Goal: Information Seeking & Learning: Learn about a topic

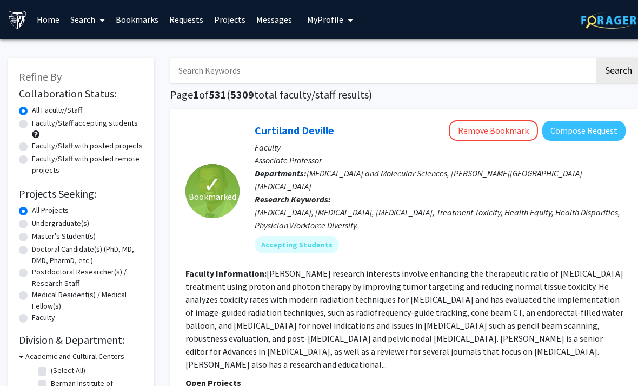
click at [133, 16] on link "Bookmarks" at bounding box center [137, 20] width 54 height 38
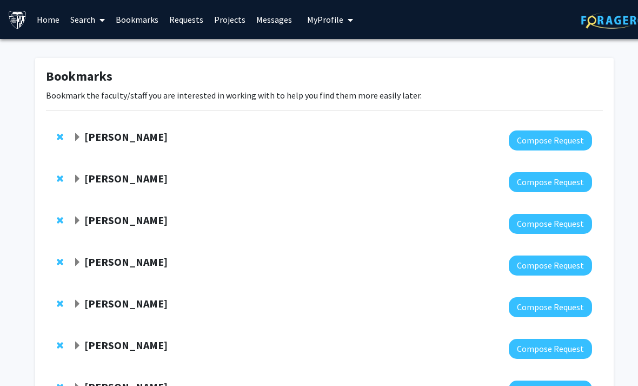
click at [82, 216] on div "[PERSON_NAME]" at bounding box center [190, 221] width 234 height 14
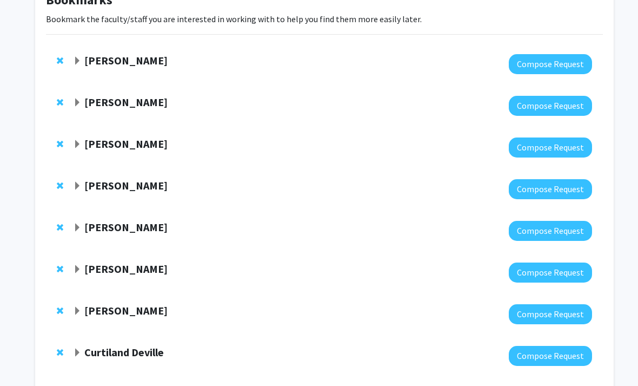
scroll to position [88, 0]
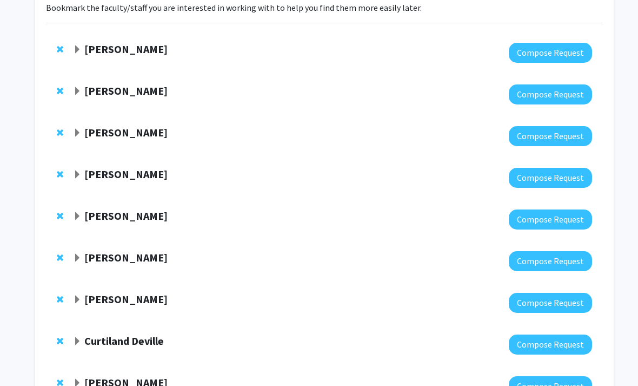
click at [75, 130] on span "Expand Karen Fleming Bookmark" at bounding box center [77, 133] width 9 height 9
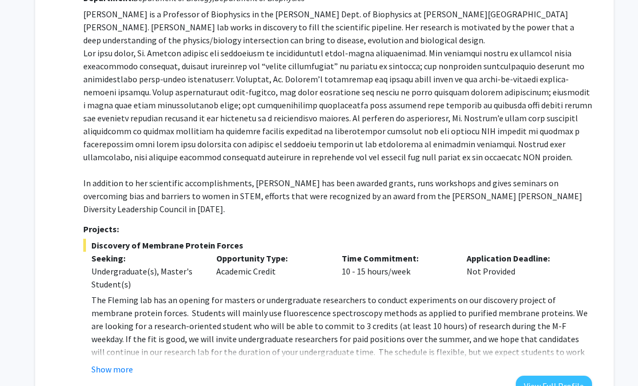
scroll to position [260, 0]
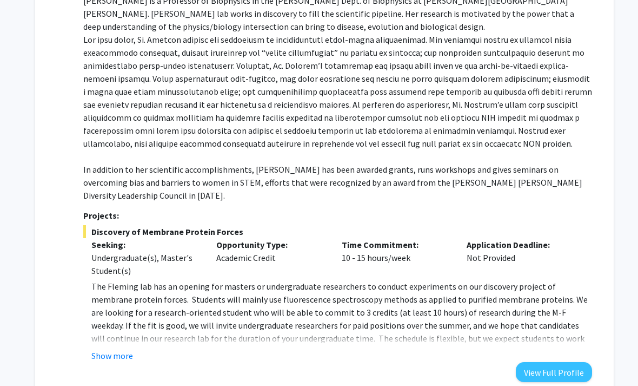
click at [109, 353] on div "Department: Department of Biology, Department of Biophysics [PERSON_NAME] is a …" at bounding box center [337, 178] width 509 height 408
click at [109, 347] on div "Department: Department of Biology, Department of Biophysics [PERSON_NAME] is a …" at bounding box center [337, 178] width 509 height 408
click at [127, 334] on fg-read-more "The [PERSON_NAME] lab has an opening for masters or undergraduate researchers t…" at bounding box center [337, 321] width 509 height 82
click at [118, 349] on button "Show more" at bounding box center [112, 355] width 42 height 13
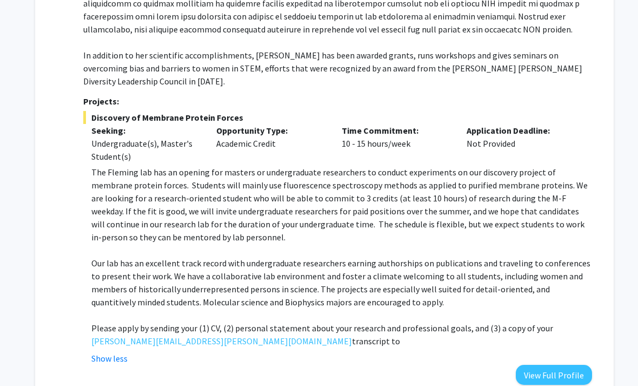
scroll to position [374, 0]
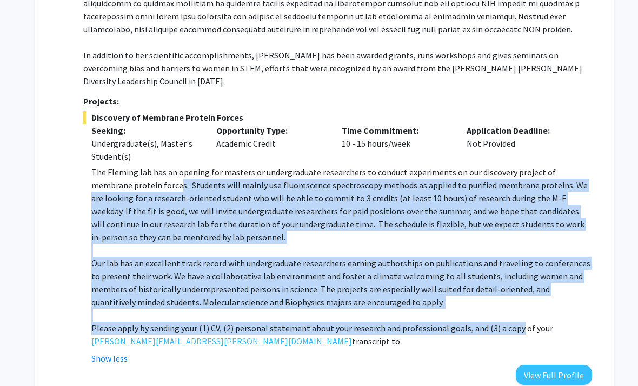
drag, startPoint x: 505, startPoint y: 306, endPoint x: 121, endPoint y: 168, distance: 407.4
click at [123, 168] on div "The [PERSON_NAME] lab has an opening for masters or undergraduate researchers t…" at bounding box center [341, 257] width 501 height 182
click at [121, 168] on p "The Fleming lab has an opening for masters or undergraduate researchers to cond…" at bounding box center [341, 205] width 501 height 78
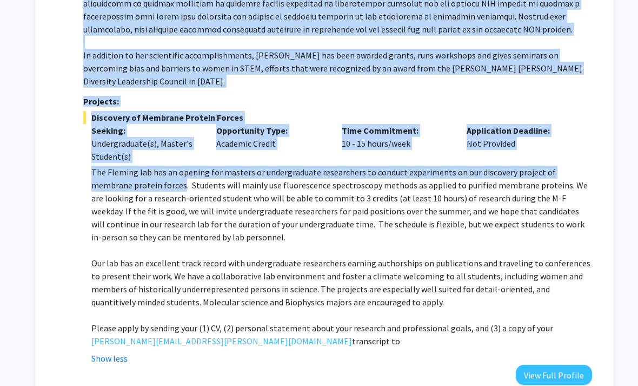
scroll to position [374, 11]
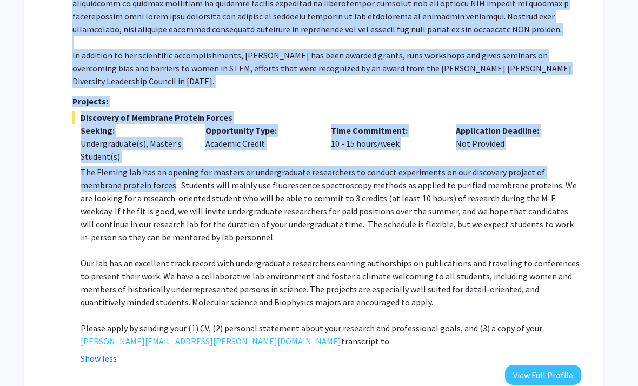
drag, startPoint x: 121, startPoint y: 168, endPoint x: 577, endPoint y: 318, distance: 479.9
click at [577, 318] on div "The [PERSON_NAME] lab has an opening for masters or undergraduate researchers t…" at bounding box center [331, 257] width 501 height 182
click at [577, 321] on p "Please apply by sending your (1) CV, (2) personal statement about your research…" at bounding box center [331, 334] width 501 height 26
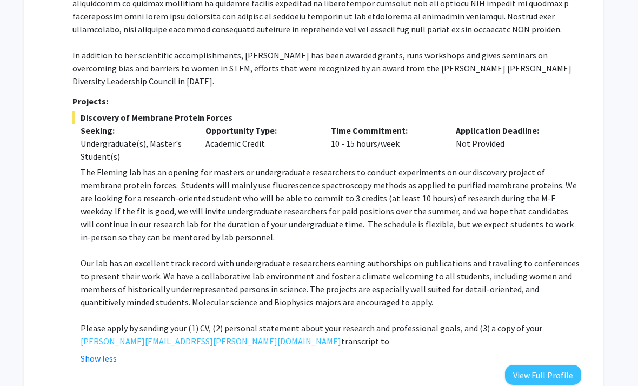
drag, startPoint x: 577, startPoint y: 318, endPoint x: 85, endPoint y: 151, distance: 519.2
click at [85, 166] on div "The [PERSON_NAME] lab has an opening for masters or undergraduate researchers t…" at bounding box center [331, 257] width 501 height 182
click at [85, 166] on p "The Fleming lab has an opening for masters or undergraduate researchers to cond…" at bounding box center [331, 205] width 501 height 78
click at [221, 256] on p "Our lab has an excellent track record with undergraduate researchers earning au…" at bounding box center [331, 282] width 501 height 52
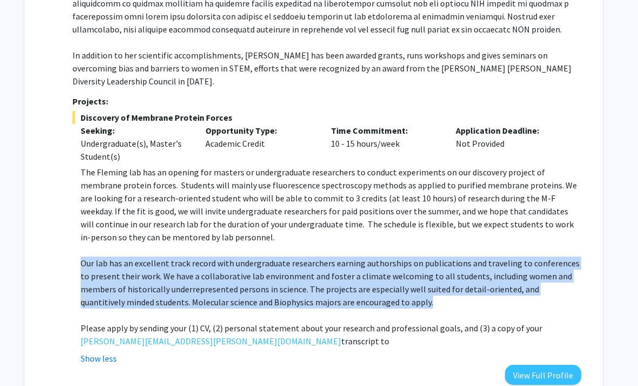
click at [221, 256] on p "Our lab has an excellent track record with undergraduate researchers earning au…" at bounding box center [331, 282] width 501 height 52
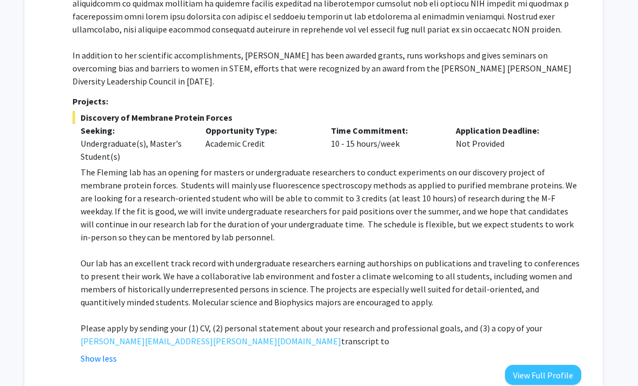
click at [171, 205] on p "The Fleming lab has an opening for masters or undergraduate researchers to cond…" at bounding box center [331, 205] width 501 height 78
click at [269, 273] on p "Our lab has an excellent track record with undergraduate researchers earning au…" at bounding box center [331, 282] width 501 height 52
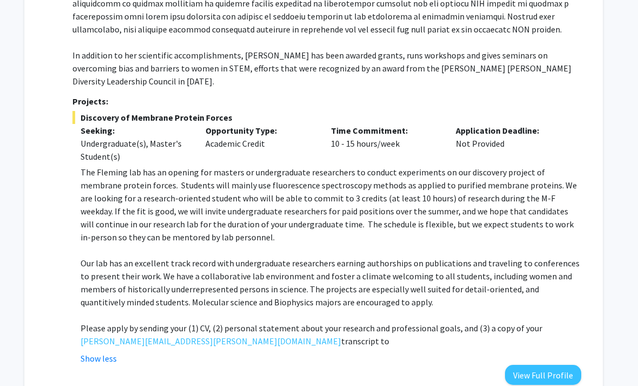
click at [188, 208] on p "The Fleming lab has an opening for masters or undergraduate researchers to cond…" at bounding box center [331, 205] width 501 height 78
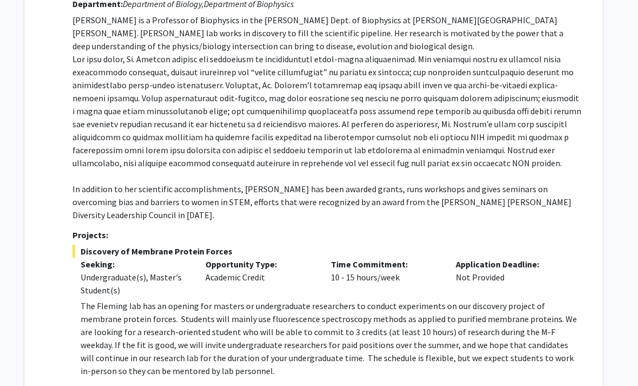
scroll to position [187, 0]
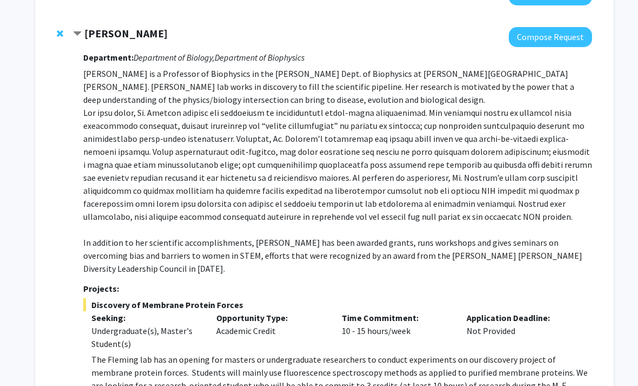
click at [420, 110] on p "[PERSON_NAME] is a Professor of Biophysics in the [PERSON_NAME] Dept. of Biophy…" at bounding box center [337, 171] width 509 height 208
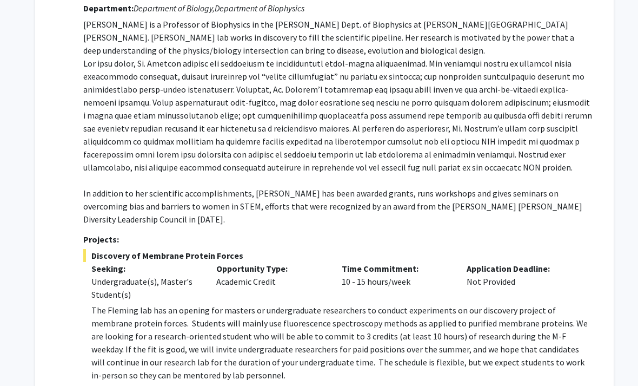
scroll to position [236, 0]
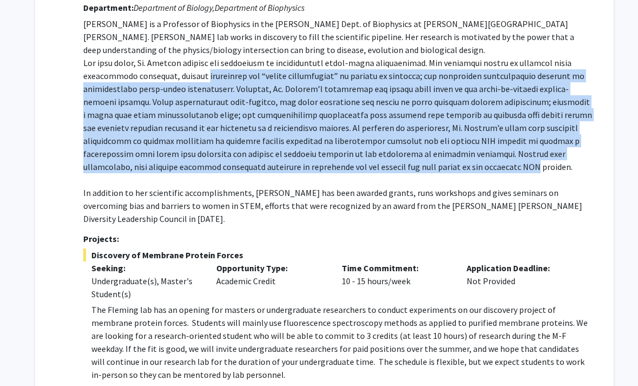
drag, startPoint x: 496, startPoint y: 387, endPoint x: 226, endPoint y: 71, distance: 414.8
click at [226, 71] on div "Department: Department of Biology, Department of Biophysics [PERSON_NAME] is a …" at bounding box center [337, 259] width 509 height 525
click at [226, 71] on p "[PERSON_NAME] is a Professor of Biophysics in the [PERSON_NAME] Dept. of Biophy…" at bounding box center [337, 121] width 509 height 208
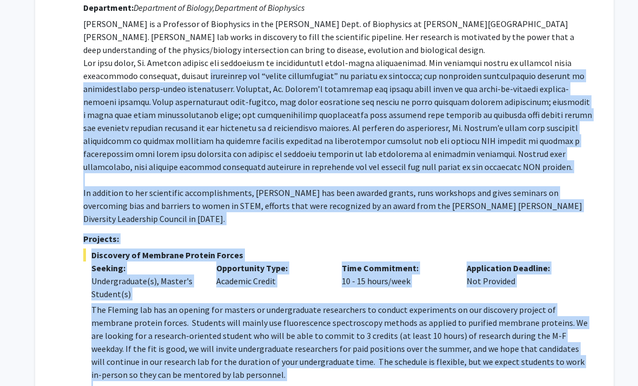
drag, startPoint x: 226, startPoint y: 71, endPoint x: 544, endPoint y: 376, distance: 440.4
click at [544, 376] on div "Department: Department of Biology, Department of Biophysics [PERSON_NAME] is a …" at bounding box center [337, 259] width 509 height 525
click at [544, 381] on p at bounding box center [341, 387] width 501 height 13
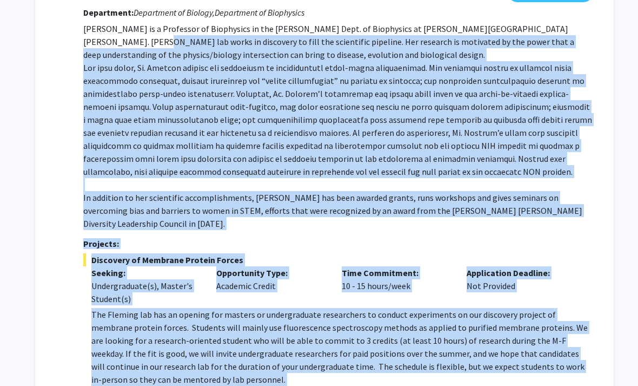
scroll to position [230, 0]
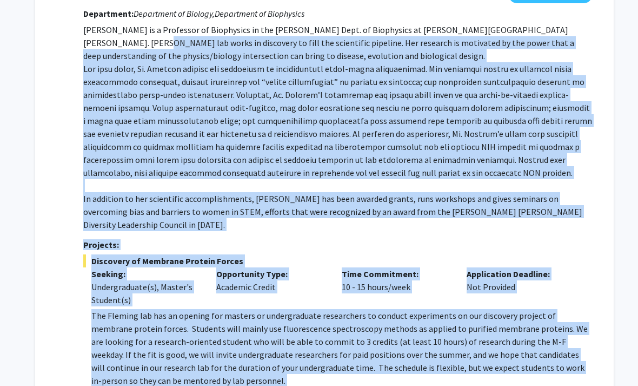
drag, startPoint x: 544, startPoint y: 376, endPoint x: 77, endPoint y: 36, distance: 577.4
click at [77, 36] on div "[PERSON_NAME] Compose Request Department: Department of Biology, Department of …" at bounding box center [332, 255] width 519 height 545
click at [432, 273] on div "Time Commitment: 10 - 15 hours/week" at bounding box center [397, 286] width 126 height 39
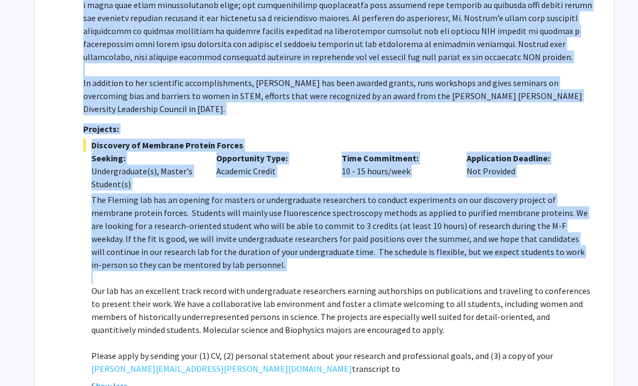
scroll to position [352, 0]
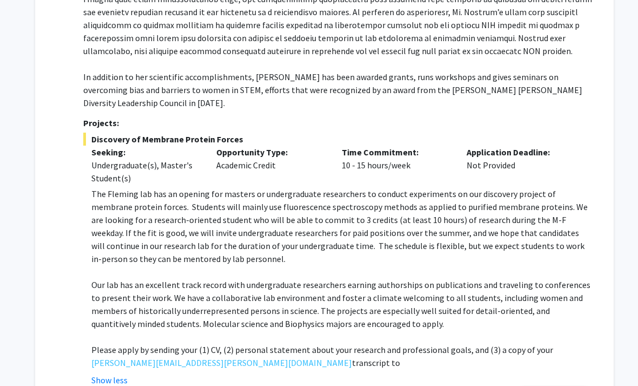
click at [400, 296] on p "Our lab has an excellent track record with undergraduate researchers earning au…" at bounding box center [341, 304] width 501 height 52
click at [399, 296] on p "Our lab has an excellent track record with undergraduate researchers earning au…" at bounding box center [341, 304] width 501 height 52
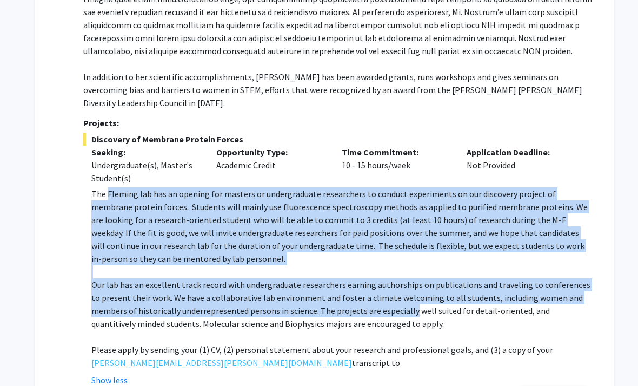
drag, startPoint x: 421, startPoint y: 303, endPoint x: 108, endPoint y: 173, distance: 339.3
click at [108, 187] on div "The [PERSON_NAME] lab has an opening for masters or undergraduate researchers t…" at bounding box center [341, 278] width 501 height 182
click at [108, 187] on p "The Fleming lab has an opening for masters or undergraduate researchers to cond…" at bounding box center [341, 226] width 501 height 78
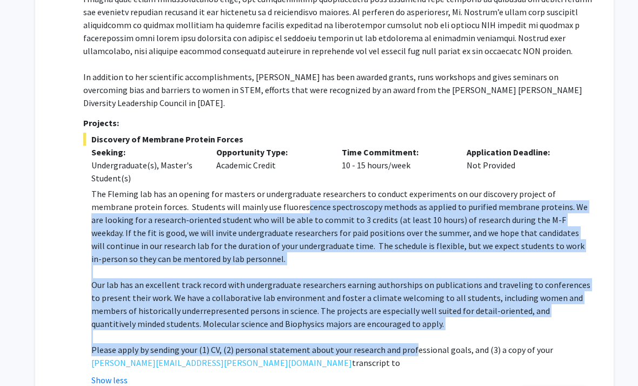
drag, startPoint x: 411, startPoint y: 338, endPoint x: 258, endPoint y: 192, distance: 212.0
click at [257, 191] on div "The [PERSON_NAME] lab has an opening for masters or undergraduate researchers t…" at bounding box center [341, 278] width 501 height 182
click at [255, 190] on p "The Fleming lab has an opening for masters or undergraduate researchers to cond…" at bounding box center [341, 226] width 501 height 78
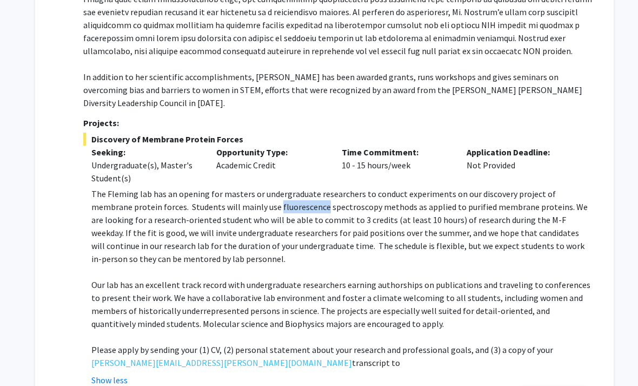
click at [255, 190] on p "The Fleming lab has an opening for masters or undergraduate researchers to cond…" at bounding box center [341, 226] width 501 height 78
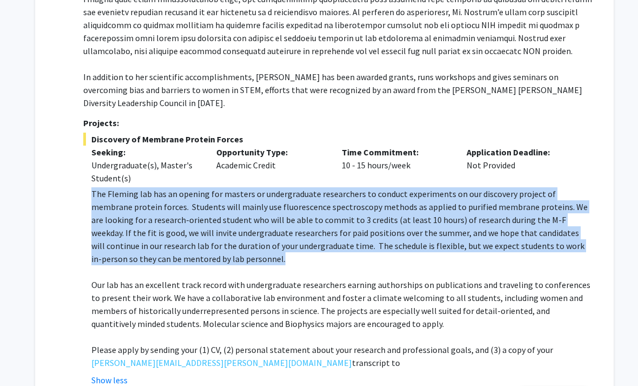
click at [255, 190] on p "The Fleming lab has an opening for masters or undergraduate researchers to cond…" at bounding box center [341, 226] width 501 height 78
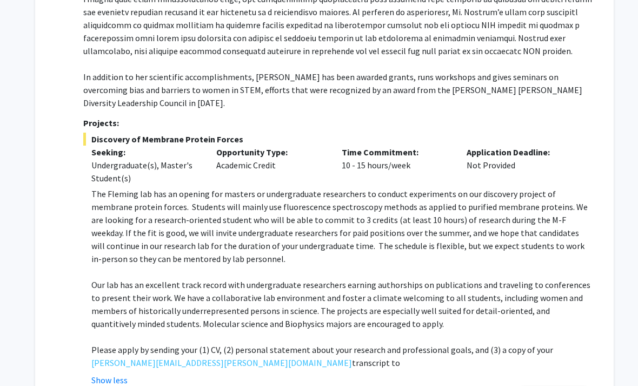
click at [325, 265] on p at bounding box center [341, 271] width 501 height 13
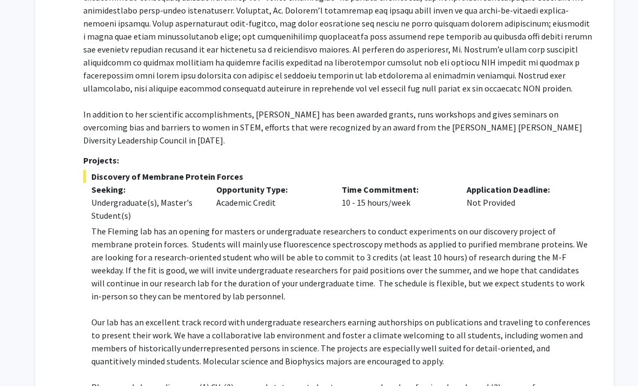
scroll to position [306, 0]
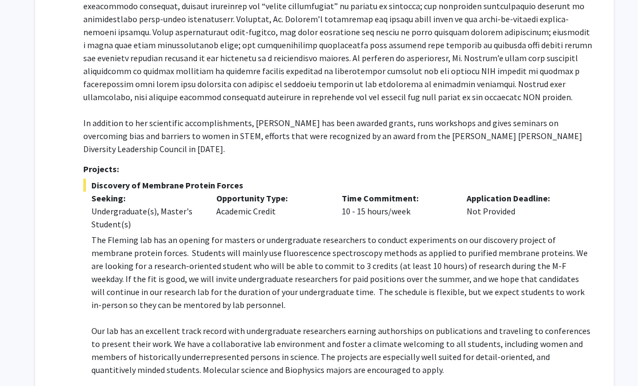
click at [206, 6] on p "[PERSON_NAME] is a Professor of Biophysics in the [PERSON_NAME] Dept. of Biophy…" at bounding box center [337, 52] width 509 height 208
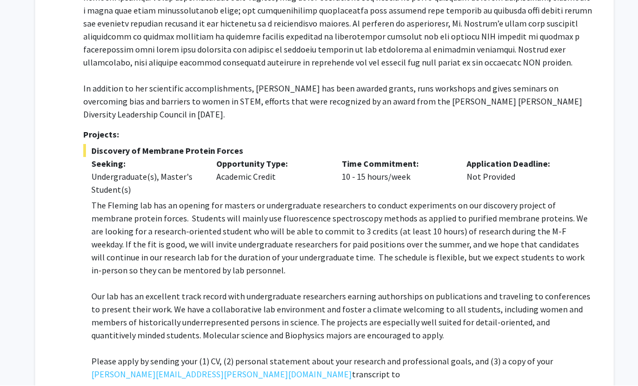
scroll to position [340, 0]
